Goal: Consume media (video, audio): Consume media (video, audio)

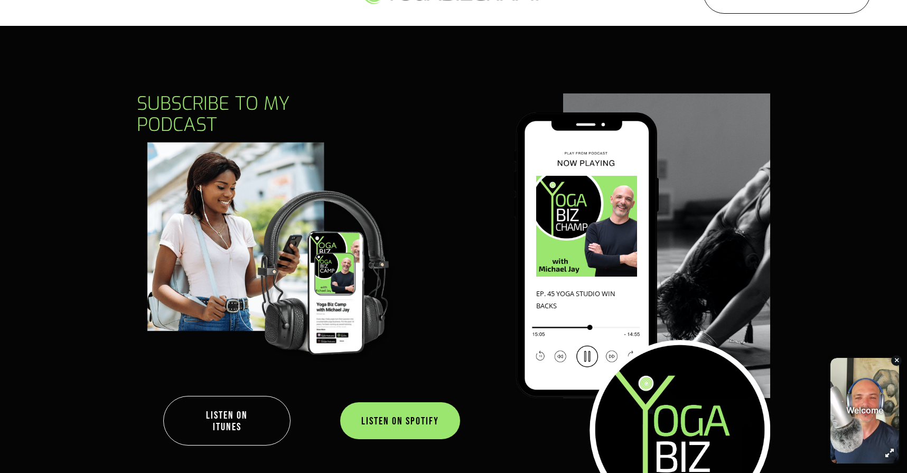
scroll to position [61, 0]
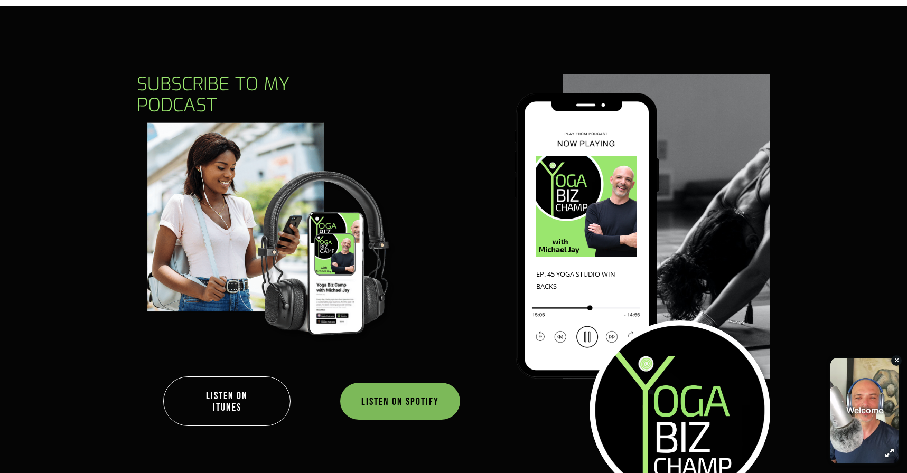
click at [407, 401] on link "Listen on Spotify" at bounding box center [400, 401] width 120 height 37
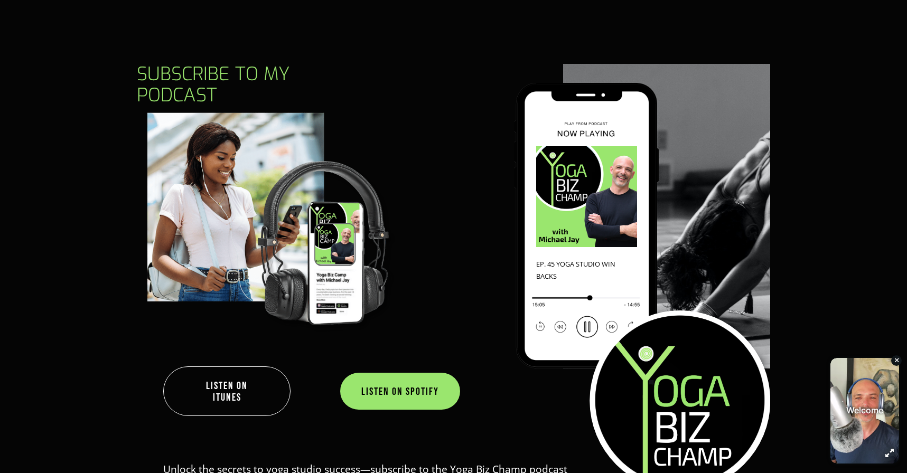
click at [256, 394] on link "Listen on iTunes" at bounding box center [226, 392] width 127 height 50
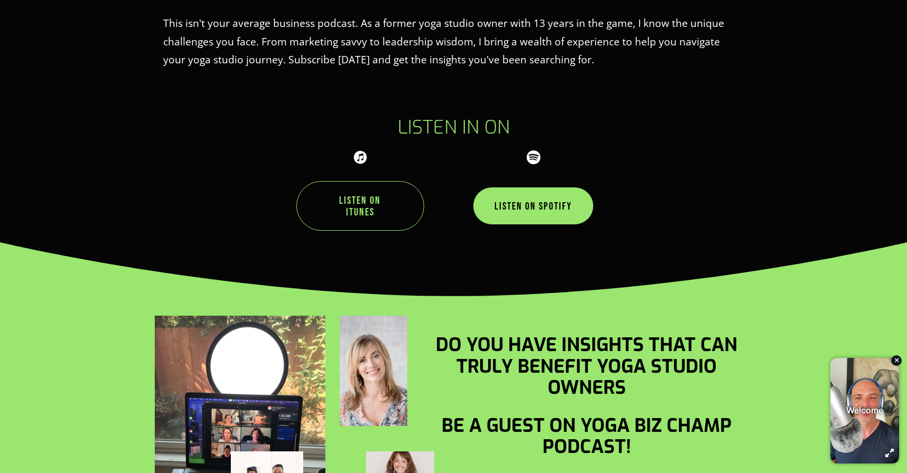
scroll to position [923, 0]
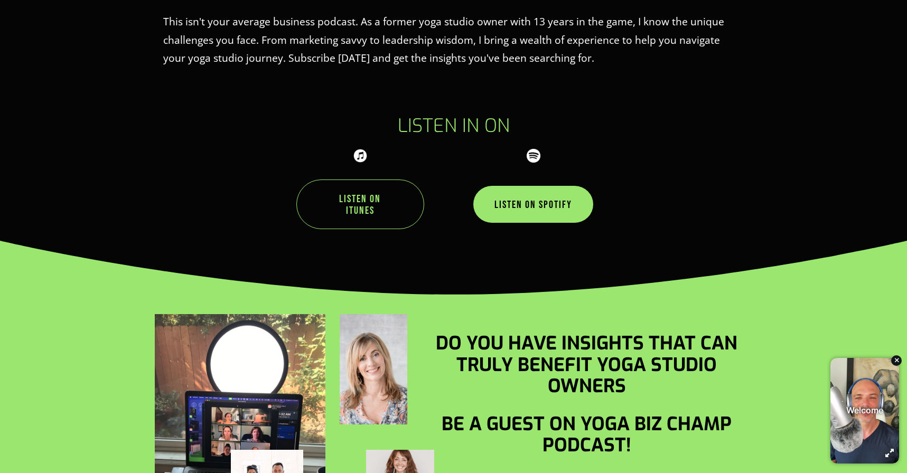
click at [360, 157] on div at bounding box center [360, 156] width 14 height 14
